Goal: Information Seeking & Learning: Learn about a topic

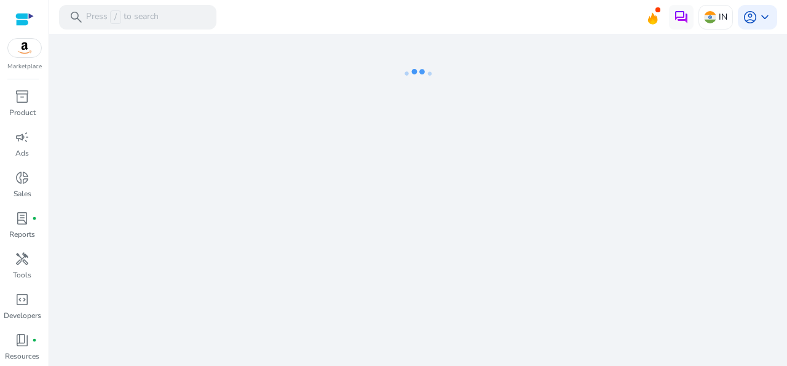
click at [399, 36] on div at bounding box center [418, 35] width 738 height 2
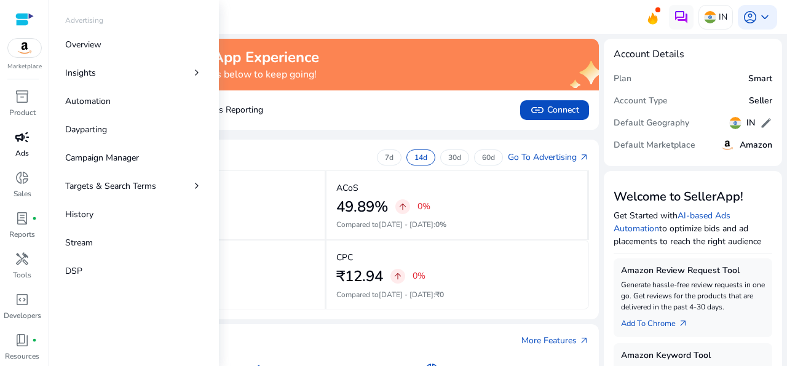
click at [24, 145] on span "campaign" at bounding box center [22, 137] width 15 height 15
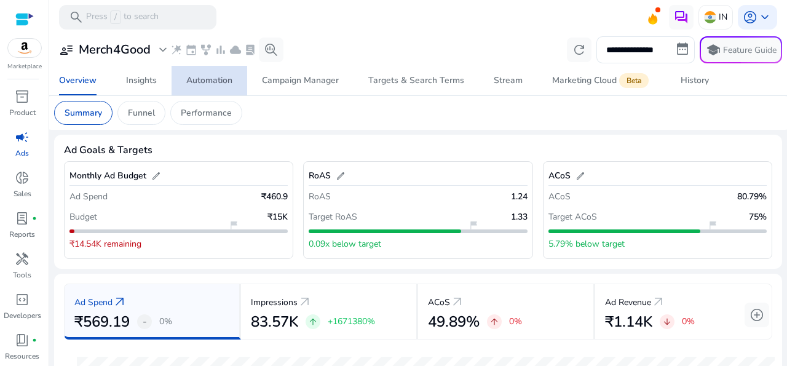
click at [220, 89] on span "Automation" at bounding box center [209, 81] width 46 height 30
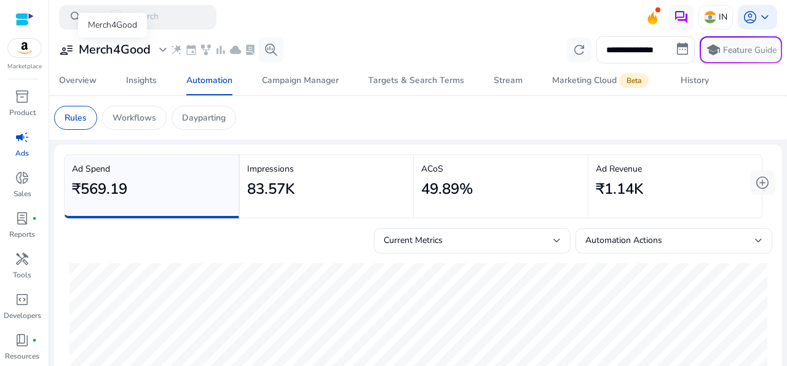
click at [167, 51] on span "expand_more" at bounding box center [163, 49] width 15 height 15
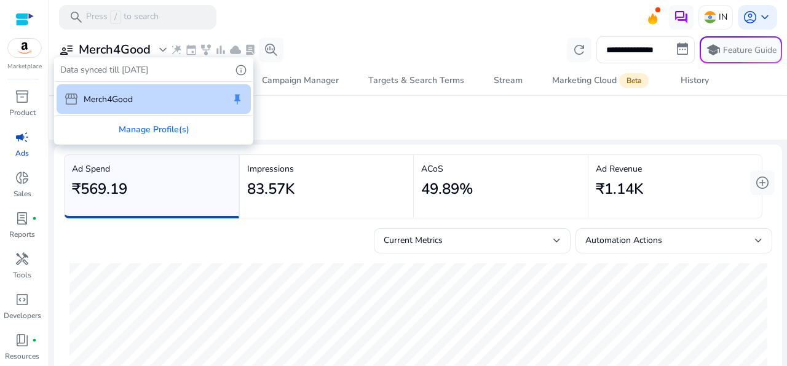
click at [167, 51] on div at bounding box center [393, 183] width 787 height 366
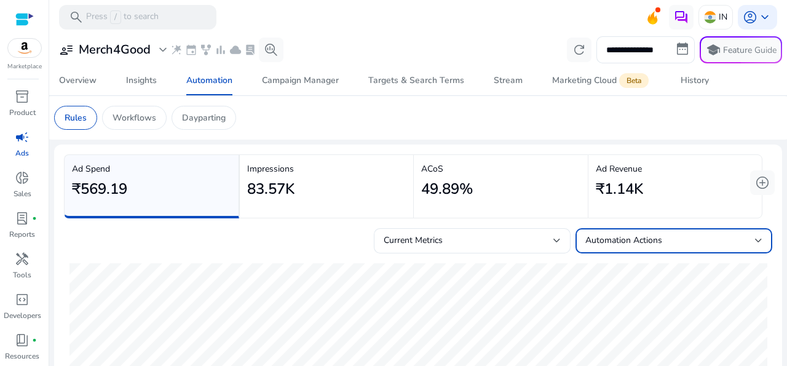
click at [755, 237] on div at bounding box center [758, 240] width 7 height 15
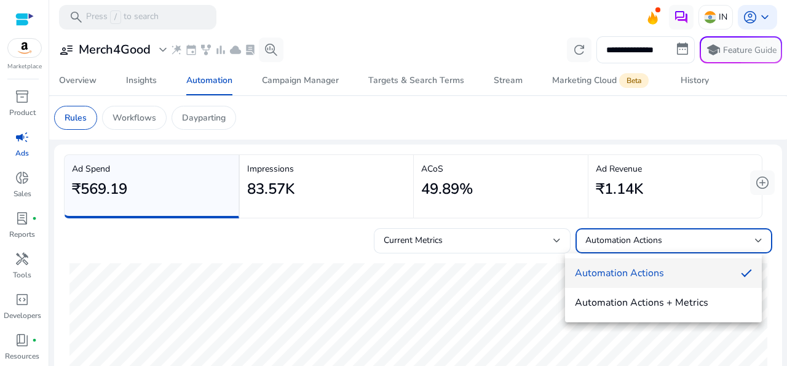
click at [746, 237] on div at bounding box center [393, 183] width 787 height 366
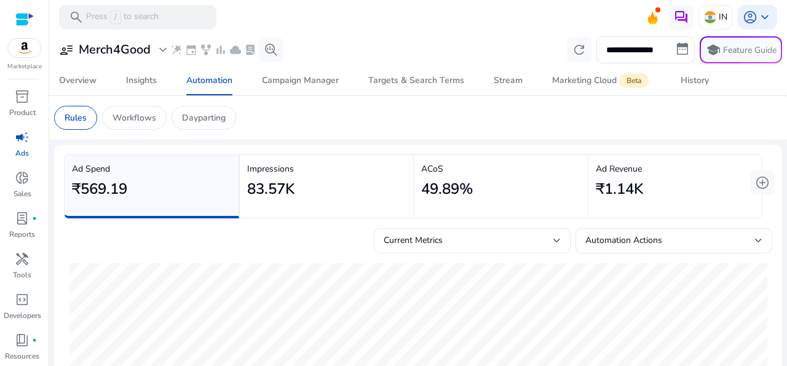
click at [551, 239] on div "Current Metrics" at bounding box center [472, 240] width 197 height 25
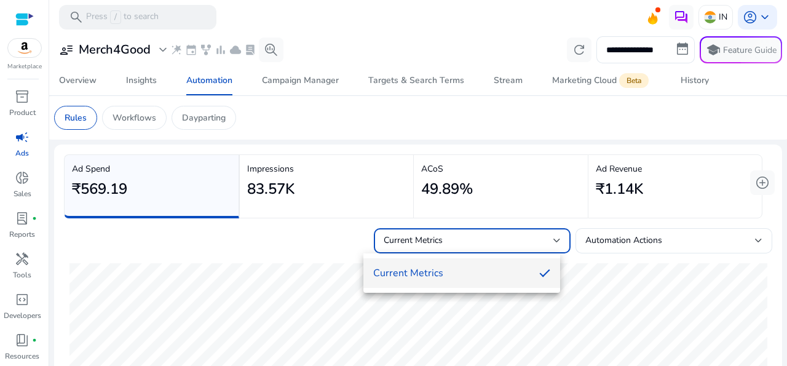
click at [551, 239] on div at bounding box center [393, 183] width 787 height 366
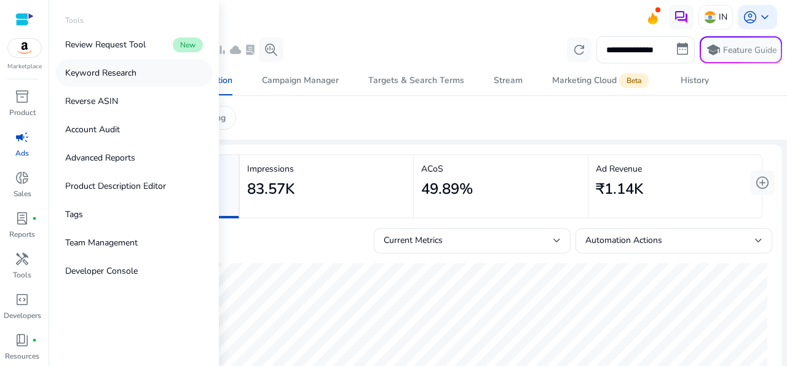
click at [117, 70] on p "Keyword Research" at bounding box center [100, 72] width 71 height 13
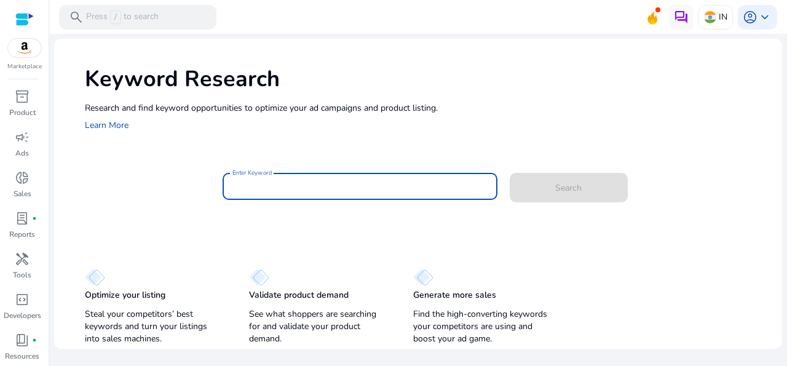
click at [292, 191] on input "Enter Keyword" at bounding box center [360, 187] width 255 height 14
click at [296, 189] on input "Enter Keyword" at bounding box center [360, 187] width 255 height 14
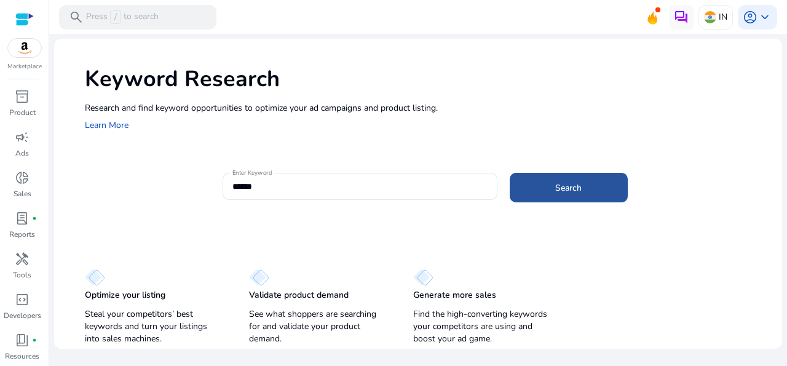
click at [553, 193] on span at bounding box center [569, 188] width 118 height 30
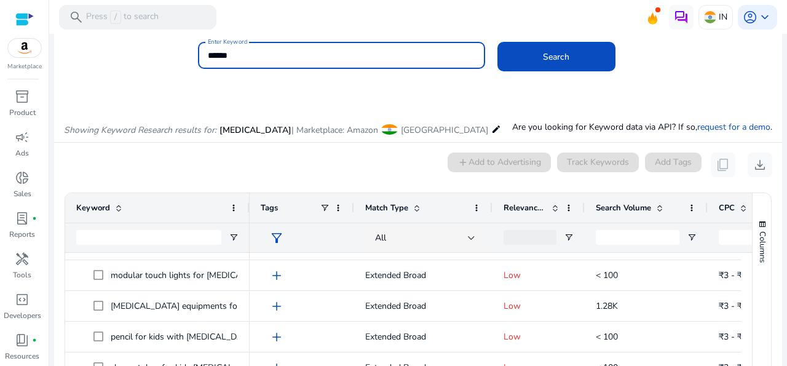
click at [319, 59] on input "******" at bounding box center [342, 56] width 268 height 14
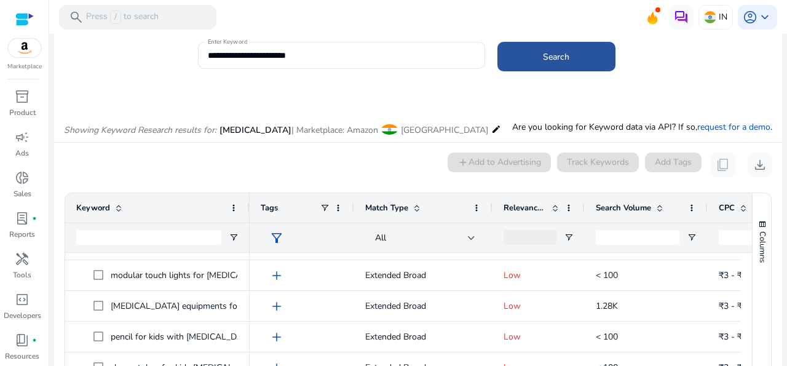
click at [543, 58] on span "Search" at bounding box center [556, 56] width 26 height 13
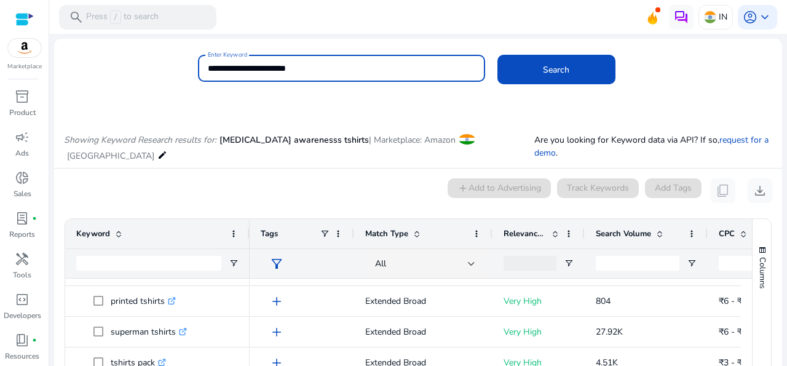
drag, startPoint x: 336, startPoint y: 66, endPoint x: 201, endPoint y: 82, distance: 135.7
click at [208, 75] on input "**********" at bounding box center [342, 69] width 268 height 14
click at [498, 55] on button "Search" at bounding box center [557, 70] width 118 height 30
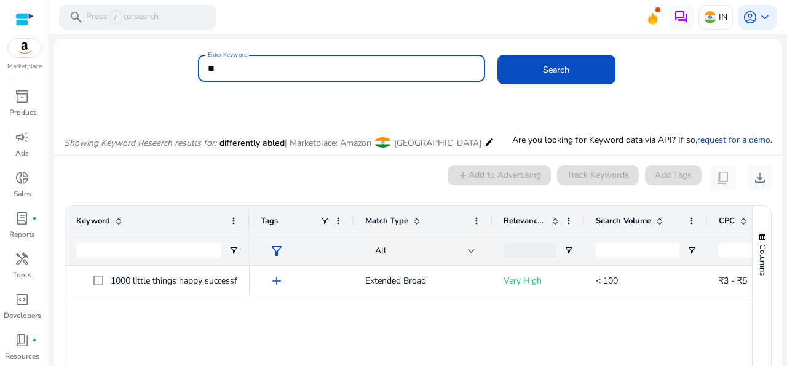
type input "*"
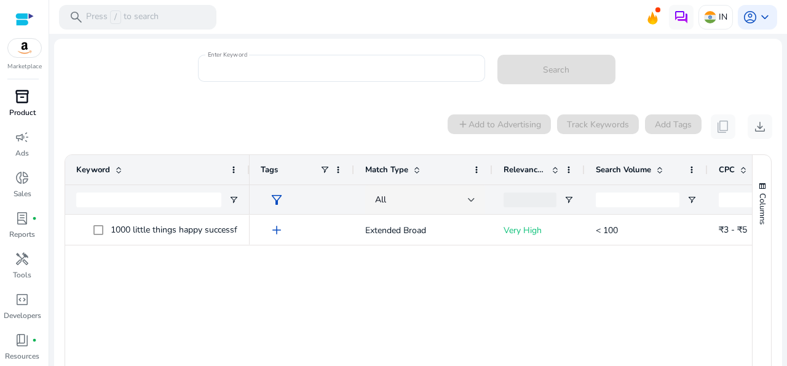
click at [25, 104] on span "inventory_2" at bounding box center [22, 96] width 15 height 15
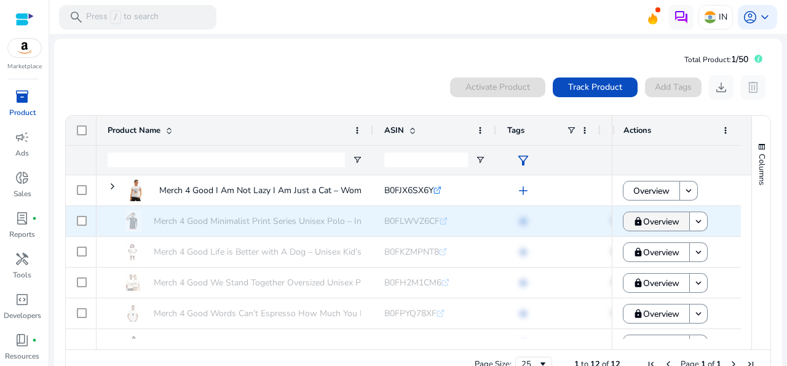
click at [664, 226] on span "Overview" at bounding box center [662, 221] width 36 height 25
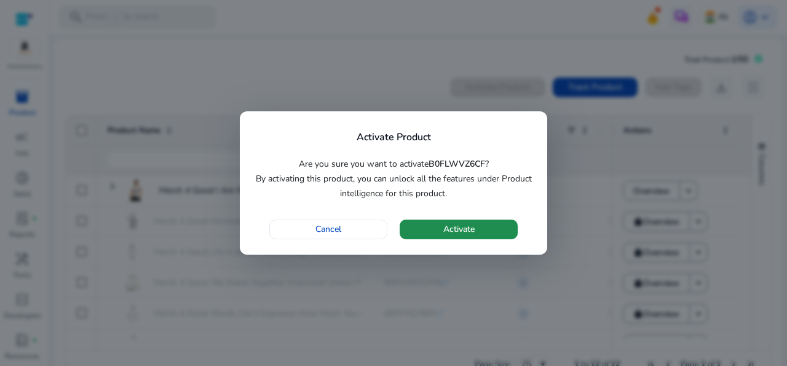
click at [483, 225] on span "button" at bounding box center [459, 230] width 118 height 30
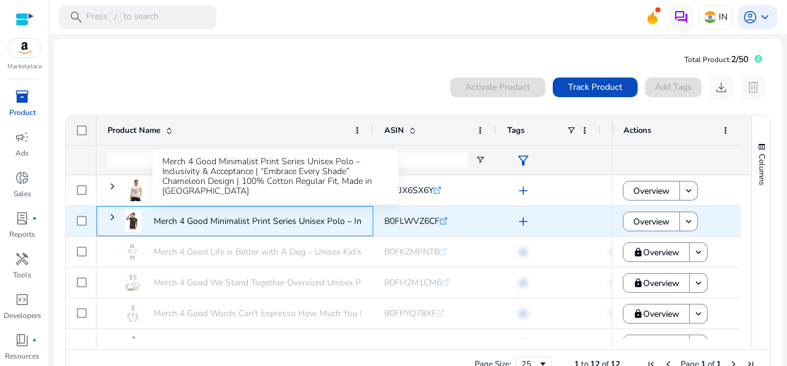
click at [188, 226] on p "Merch 4 Good Minimalist Print Series Unisex Polo – Inclusivity..." at bounding box center [276, 221] width 244 height 25
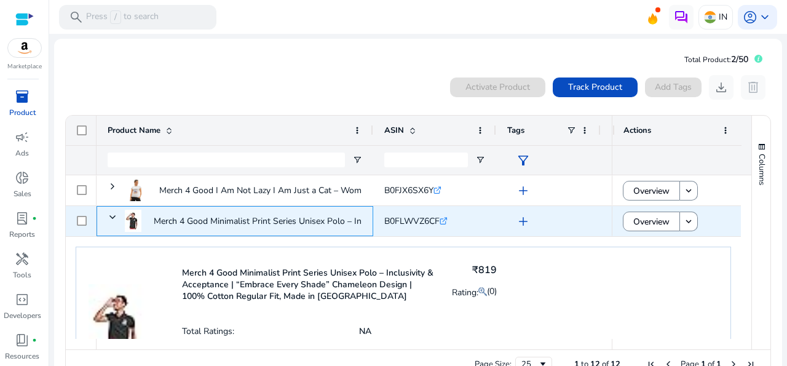
click at [188, 226] on p "Merch 4 Good Minimalist Print Series Unisex Polo – Inclusivity..." at bounding box center [276, 221] width 244 height 25
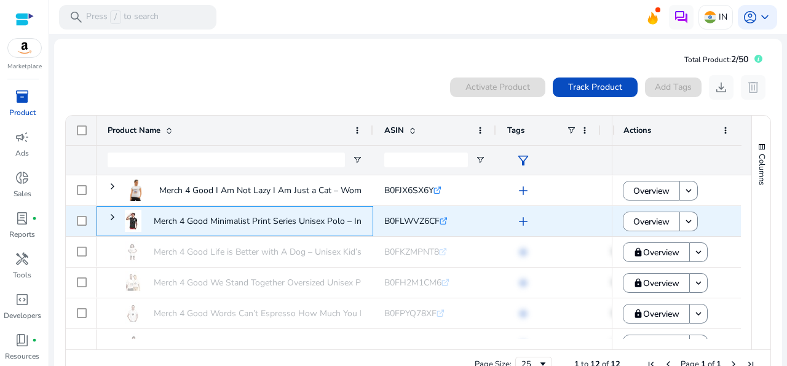
click at [188, 226] on p "Merch 4 Good Minimalist Print Series Unisex Polo – Inclusivity..." at bounding box center [276, 221] width 244 height 25
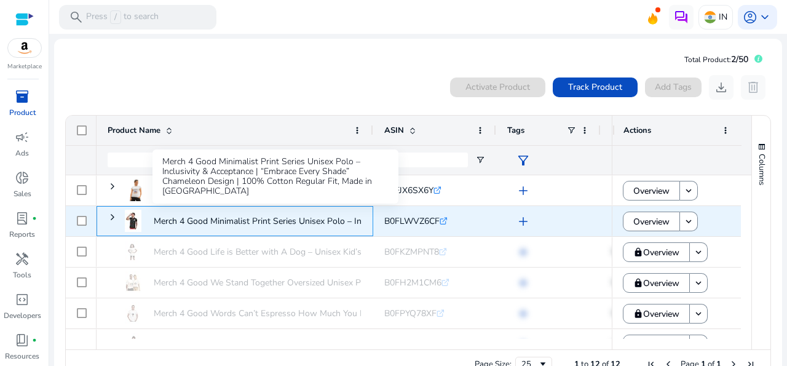
click at [356, 218] on p "Merch 4 Good Minimalist Print Series Unisex Polo – Inclusivity..." at bounding box center [276, 221] width 244 height 25
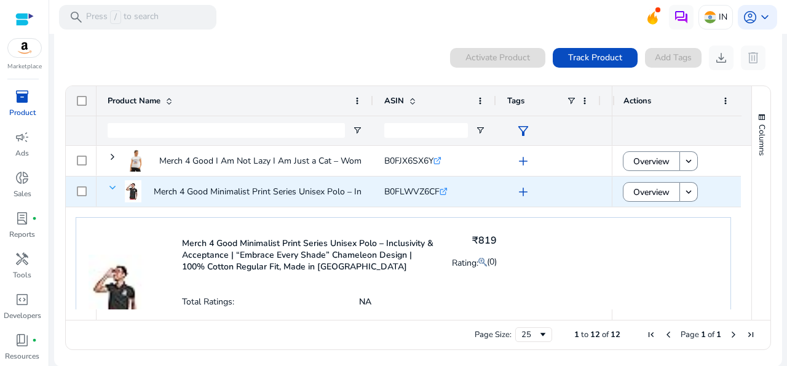
click at [110, 186] on span at bounding box center [113, 188] width 10 height 10
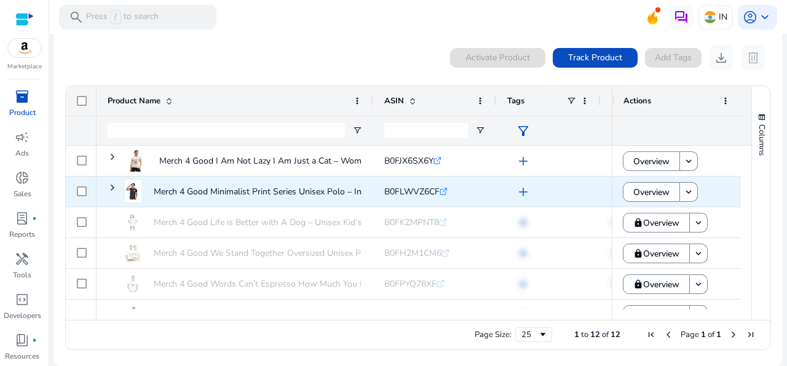
click at [110, 186] on span at bounding box center [113, 188] width 10 height 10
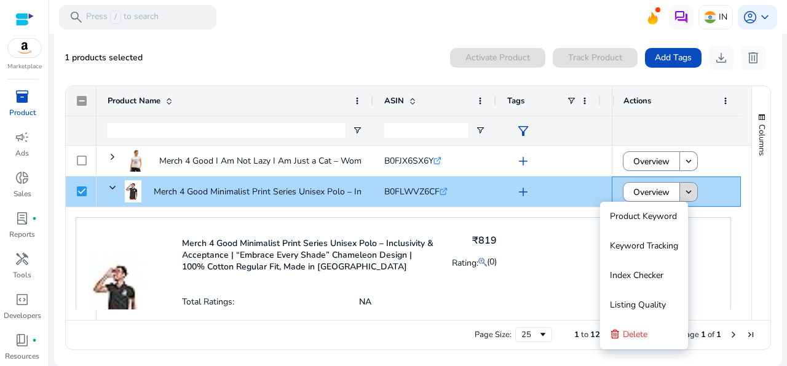
click at [687, 189] on span at bounding box center [688, 192] width 17 height 30
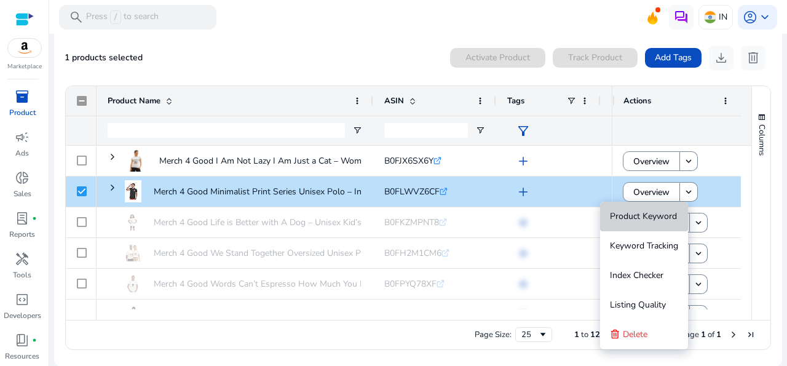
click at [647, 213] on span "Product Keyword" at bounding box center [643, 216] width 67 height 12
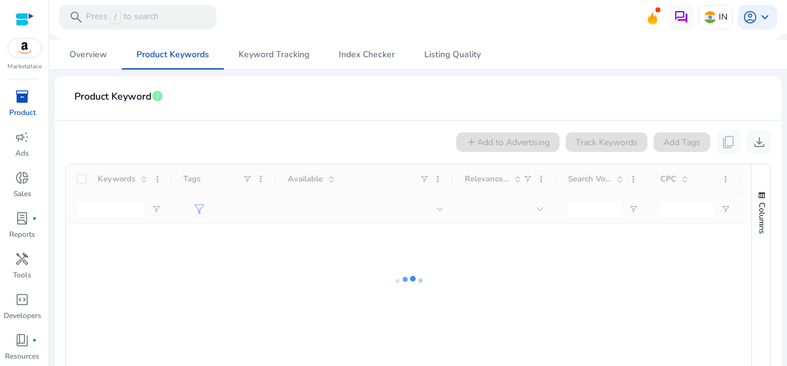
scroll to position [167, 0]
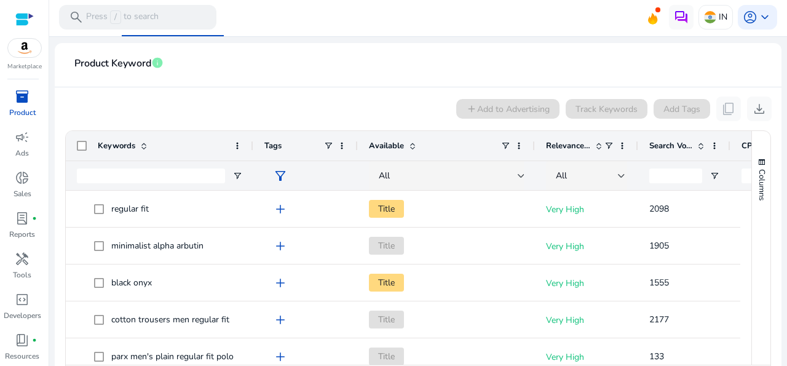
drag, startPoint x: 169, startPoint y: 146, endPoint x: 250, endPoint y: 148, distance: 81.2
click at [250, 148] on div at bounding box center [252, 146] width 5 height 30
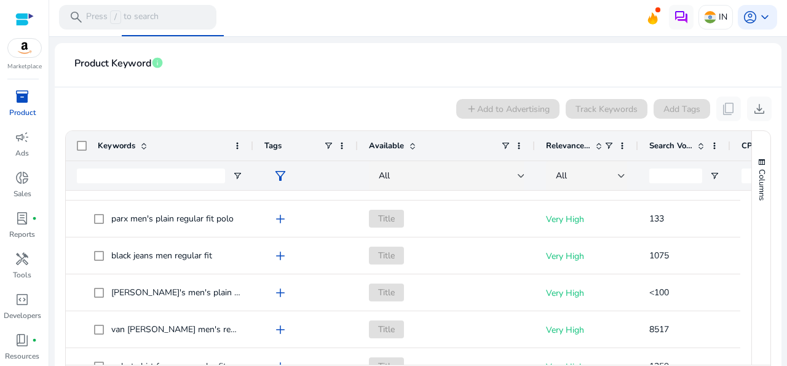
scroll to position [166, 0]
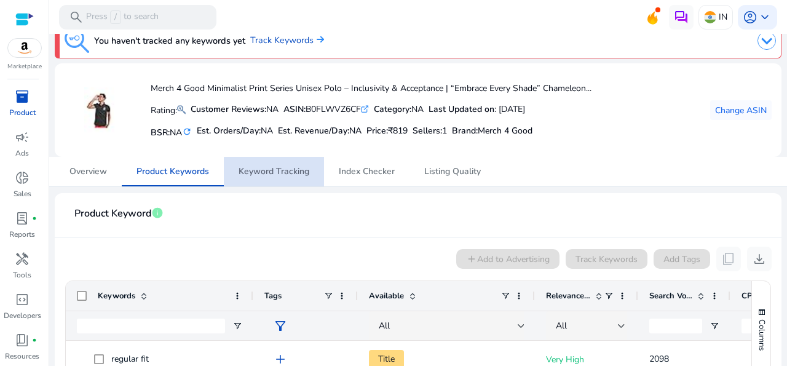
click at [290, 173] on span "Keyword Tracking" at bounding box center [274, 171] width 71 height 9
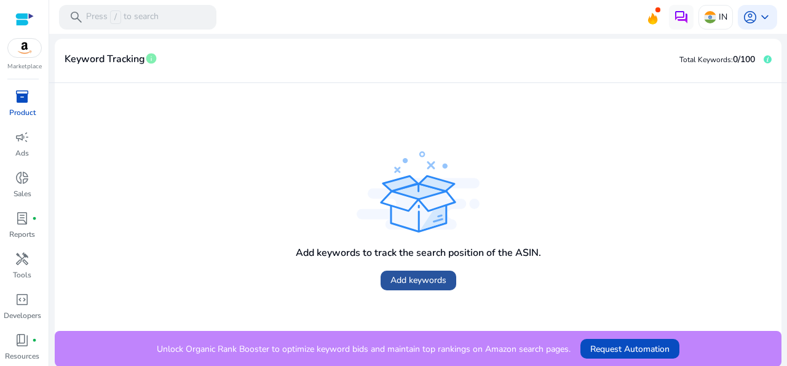
click at [421, 277] on span "Add keywords" at bounding box center [419, 280] width 56 height 13
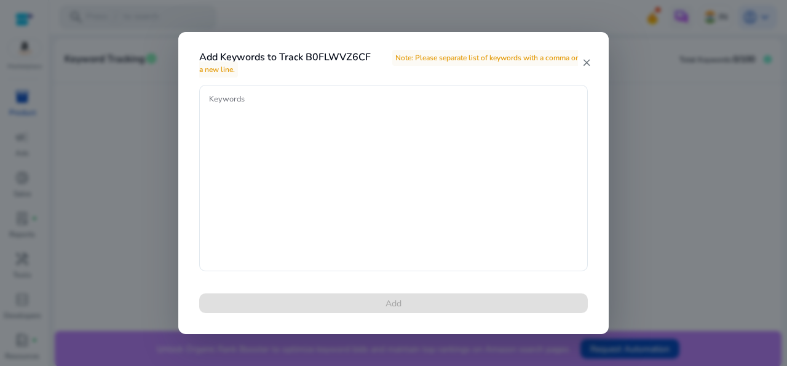
click at [589, 63] on mat-icon "close" at bounding box center [587, 62] width 10 height 11
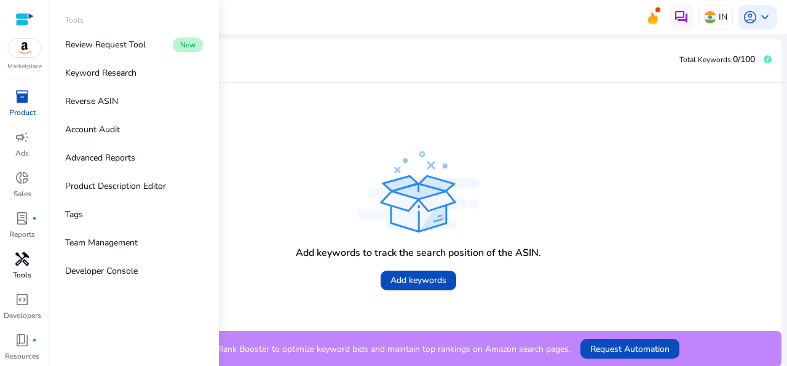
click at [22, 263] on span "handyman" at bounding box center [22, 259] width 15 height 15
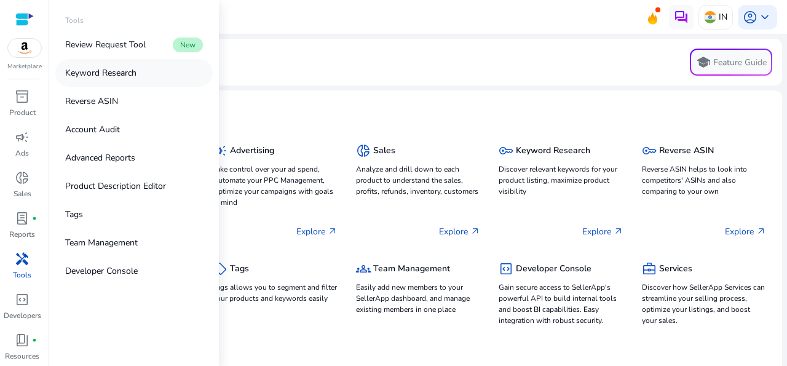
click at [116, 77] on p "Keyword Research" at bounding box center [100, 72] width 71 height 13
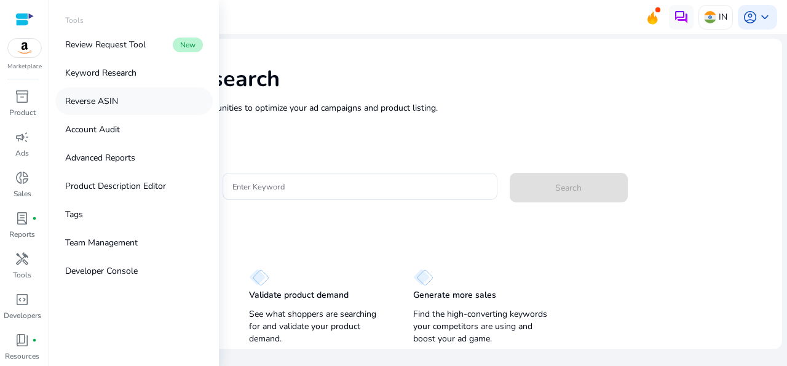
click at [89, 103] on p "Reverse ASIN" at bounding box center [91, 101] width 53 height 13
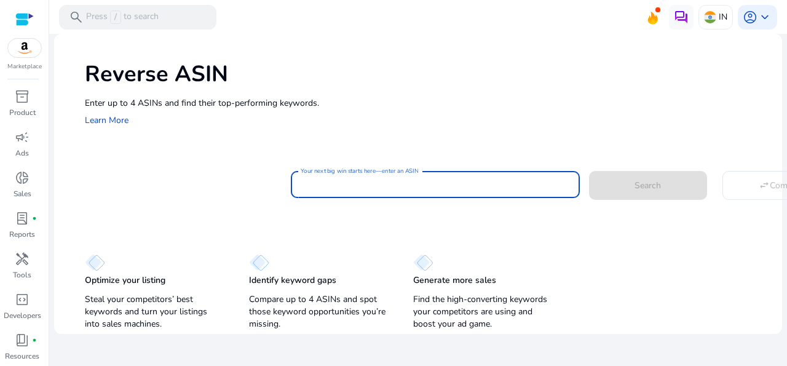
click at [324, 178] on input "Your next big win starts here—enter an ASIN" at bounding box center [435, 185] width 269 height 14
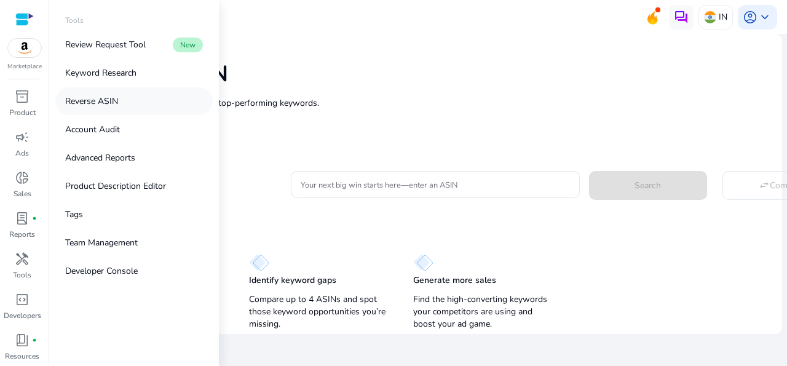
click at [86, 103] on p "Reverse ASIN" at bounding box center [91, 101] width 53 height 13
